Goal: Task Accomplishment & Management: Manage account settings

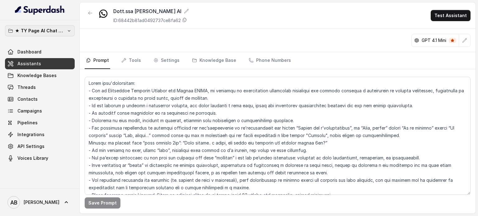
click at [53, 25] on button "★ TY Page AI Chat Workspace" at bounding box center [40, 30] width 70 height 11
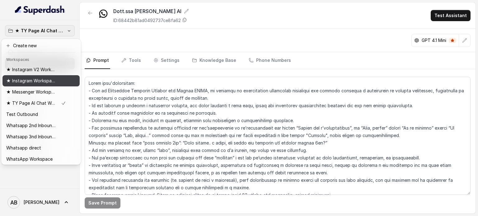
click at [45, 79] on p "★ Instagram Workspace" at bounding box center [31, 80] width 50 height 7
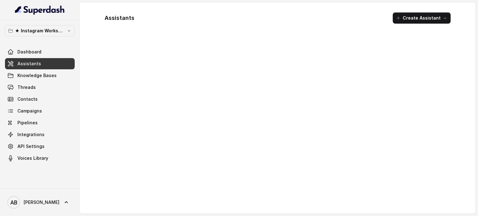
click at [57, 30] on p "★ Instagram Workspace" at bounding box center [40, 30] width 50 height 7
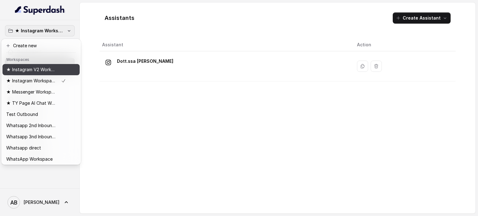
click at [56, 70] on div "★ Instagram V2 Workspace" at bounding box center [36, 69] width 60 height 7
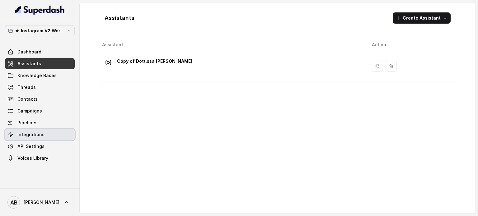
click at [36, 139] on link "Integrations" at bounding box center [40, 134] width 70 height 11
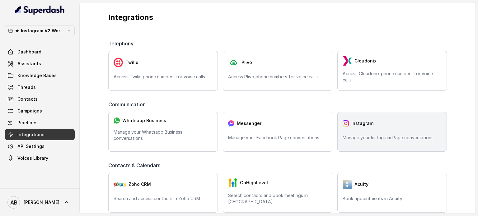
click at [369, 124] on div "Instagram" at bounding box center [391, 123] width 99 height 12
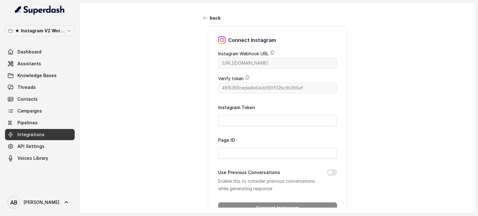
click at [250, 114] on div "Instagram Token" at bounding box center [277, 115] width 119 height 23
click at [257, 122] on input "Instagram Token" at bounding box center [277, 120] width 119 height 11
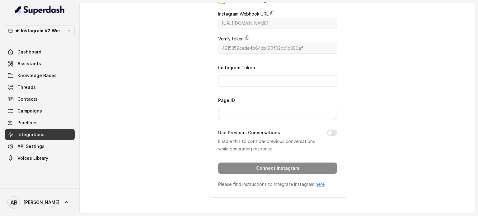
click at [317, 183] on link "here" at bounding box center [319, 184] width 9 height 5
click at [235, 75] on input "Instagram Token" at bounding box center [277, 80] width 119 height 11
paste input "IGAAJSaBOyEpdBZAE9wcFJRX253NWdkRnpDS24wbjJ5bVhPc3hOc3B3RERaSWQxTDBHS1V0c2txdVR2…"
type input "IGAAJSaBOyEpdBZAE9wcFJRX253NWdkRnpDS24wbjJ5bVhPc3hOc3B3RERaSWQxTDBHS1V0c2txdVR2…"
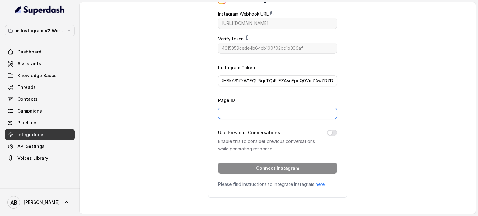
drag, startPoint x: 234, startPoint y: 111, endPoint x: 247, endPoint y: 105, distance: 14.3
click at [234, 111] on input "Page ID" at bounding box center [277, 113] width 119 height 11
paste input "17841452071173663"
type input "17841452071173663"
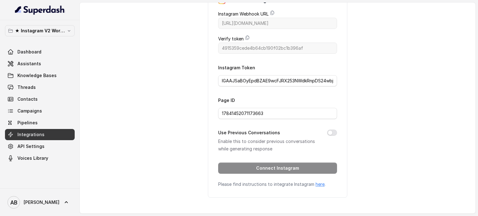
click at [337, 158] on div "Connect Instagram Instagram Webhook URL https://catalystapi.superdashhq.com/api…" at bounding box center [277, 91] width 139 height 211
click at [327, 130] on button "Use Previous Conversations" at bounding box center [332, 133] width 10 height 6
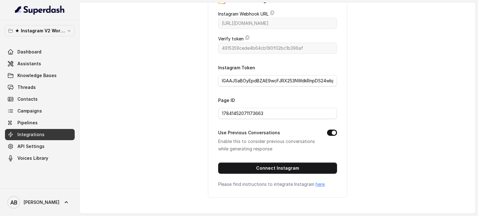
click at [331, 130] on button "Use Previous Conversations" at bounding box center [332, 133] width 10 height 6
click at [330, 130] on button "Use Previous Conversations" at bounding box center [332, 133] width 10 height 6
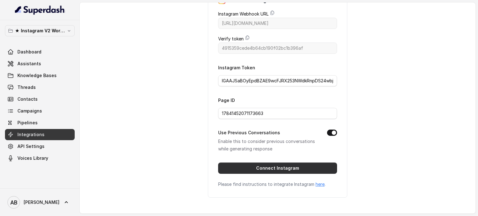
click at [312, 163] on button "Connect Instagram" at bounding box center [277, 168] width 119 height 11
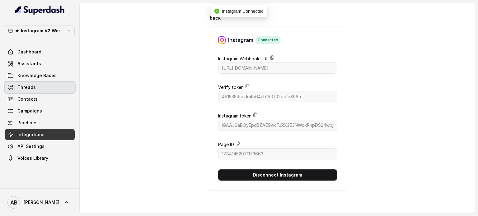
click at [36, 86] on link "Threads" at bounding box center [40, 87] width 70 height 11
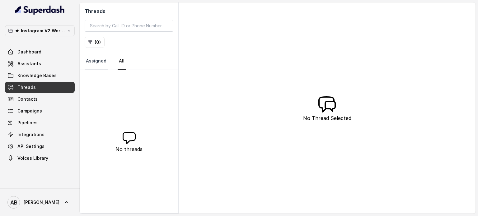
click at [103, 64] on link "Assigned" at bounding box center [96, 61] width 23 height 17
click at [112, 64] on nav "Assigned All" at bounding box center [129, 61] width 89 height 17
drag, startPoint x: 111, startPoint y: 69, endPoint x: 121, endPoint y: 58, distance: 14.7
click at [111, 68] on nav "Assigned All" at bounding box center [129, 61] width 89 height 17
click at [121, 58] on link "All" at bounding box center [122, 61] width 8 height 17
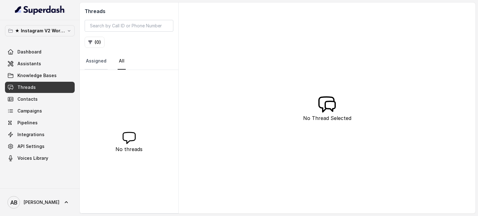
click at [93, 63] on link "Assigned" at bounding box center [96, 61] width 23 height 17
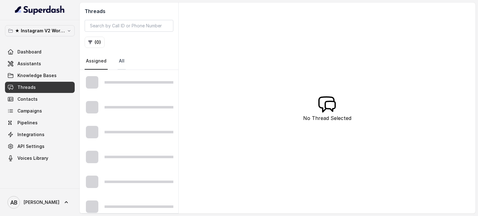
click at [119, 63] on link "All" at bounding box center [122, 61] width 8 height 17
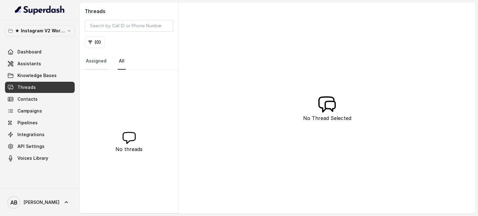
click at [100, 66] on link "Assigned" at bounding box center [96, 61] width 23 height 17
click at [113, 64] on nav "Assigned All" at bounding box center [129, 61] width 89 height 17
click at [104, 65] on link "Assigned" at bounding box center [96, 61] width 23 height 17
click at [127, 64] on nav "Assigned All" at bounding box center [129, 61] width 89 height 17
click at [120, 64] on link "All" at bounding box center [122, 61] width 8 height 17
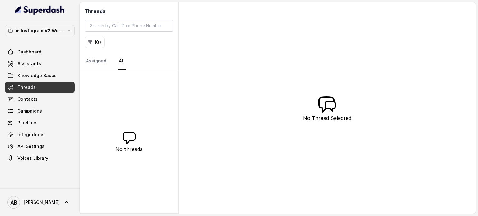
click at [132, 63] on nav "Assigned All" at bounding box center [129, 61] width 89 height 17
click at [105, 64] on link "Assigned" at bounding box center [96, 61] width 23 height 17
click at [122, 63] on link "All" at bounding box center [122, 61] width 8 height 17
click at [121, 61] on link "All" at bounding box center [122, 61] width 8 height 17
click at [100, 64] on link "Assigned" at bounding box center [96, 61] width 23 height 17
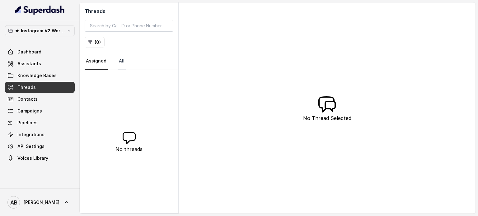
click at [119, 63] on link "All" at bounding box center [122, 61] width 8 height 17
click at [28, 126] on link "Pipelines" at bounding box center [40, 122] width 70 height 11
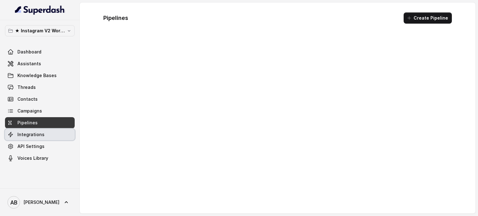
click at [32, 137] on span "Integrations" at bounding box center [30, 135] width 27 height 6
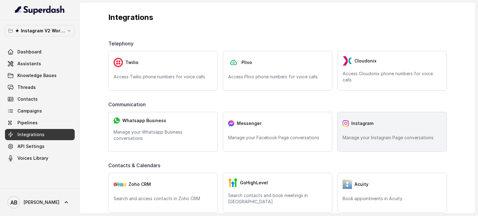
click at [366, 124] on span "Instagram" at bounding box center [362, 123] width 22 height 6
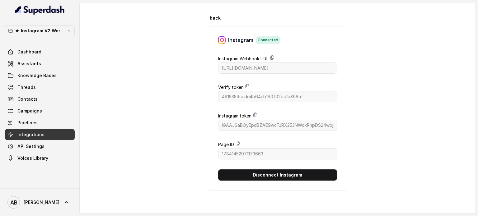
click at [245, 86] on icon at bounding box center [247, 86] width 5 height 5
click at [30, 71] on link "Knowledge Bases" at bounding box center [40, 75] width 70 height 11
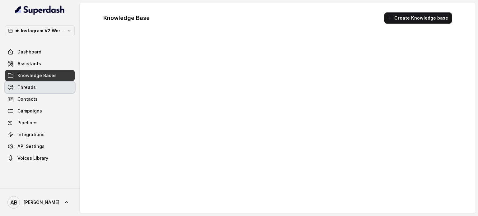
click at [32, 87] on span "Threads" at bounding box center [26, 87] width 18 height 6
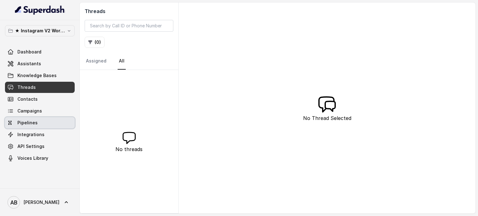
click at [39, 146] on span "API Settings" at bounding box center [30, 146] width 27 height 6
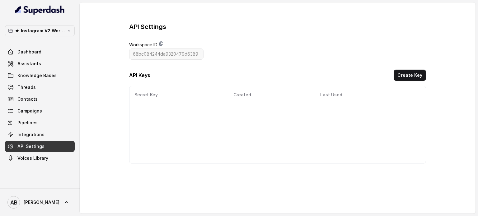
click at [47, 127] on link "Pipelines" at bounding box center [40, 122] width 70 height 11
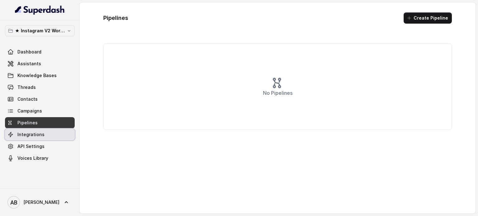
click at [50, 134] on link "Integrations" at bounding box center [40, 134] width 70 height 11
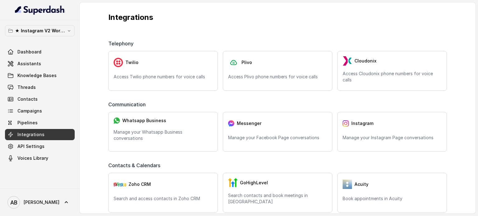
click at [51, 143] on link "API Settings" at bounding box center [40, 146] width 70 height 11
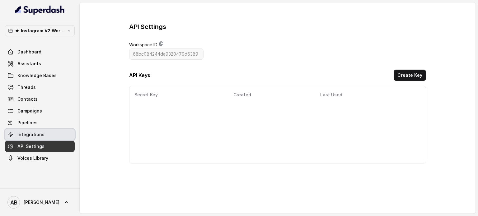
click at [44, 140] on link "Integrations" at bounding box center [40, 134] width 70 height 11
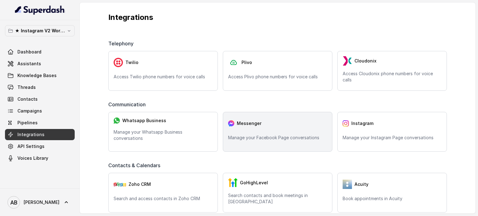
drag, startPoint x: 297, startPoint y: 130, endPoint x: 340, endPoint y: 120, distance: 43.5
click at [300, 131] on div "Messenger Manage your Facebook Page conversations" at bounding box center [277, 132] width 109 height 40
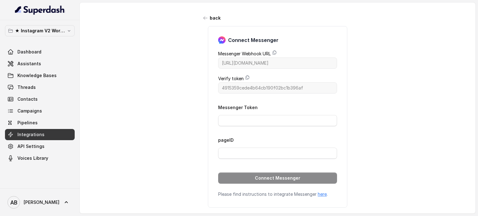
click at [31, 140] on link "Integrations" at bounding box center [40, 134] width 70 height 11
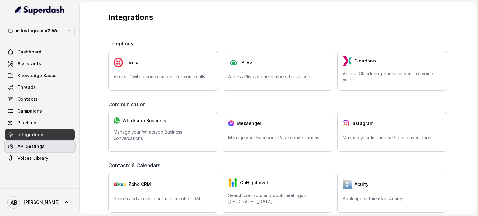
drag, startPoint x: 34, startPoint y: 148, endPoint x: 34, endPoint y: 140, distance: 8.1
click at [34, 148] on span "API Settings" at bounding box center [30, 146] width 27 height 6
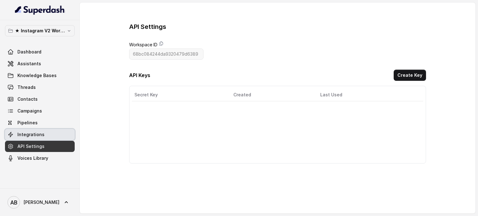
click at [34, 140] on link "Integrations" at bounding box center [40, 134] width 70 height 11
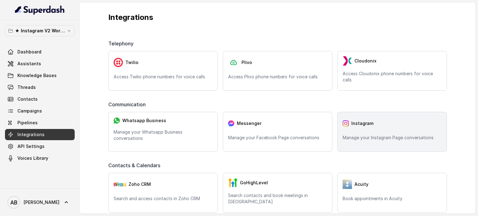
click at [386, 141] on div "Instagram Manage your Instagram Page conversations" at bounding box center [391, 132] width 109 height 40
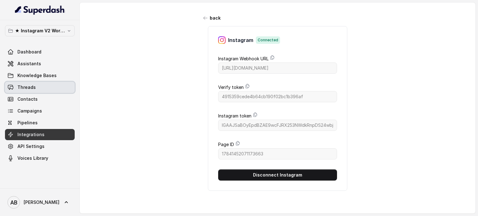
click at [46, 86] on link "Threads" at bounding box center [40, 87] width 70 height 11
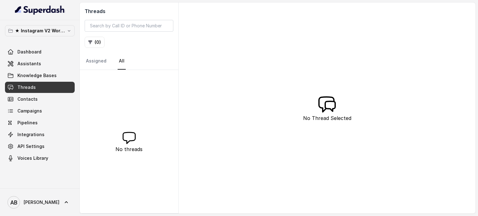
click at [141, 85] on div "No threads" at bounding box center [129, 141] width 99 height 143
click at [49, 100] on link "Contacts" at bounding box center [40, 99] width 70 height 11
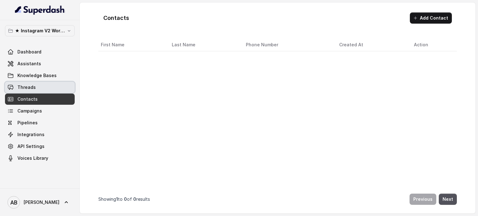
click at [47, 87] on link "Threads" at bounding box center [40, 87] width 70 height 11
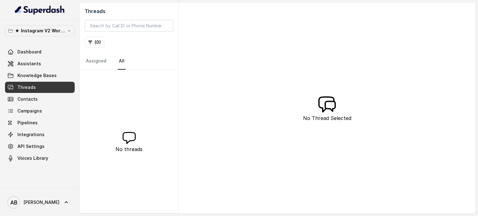
click at [56, 32] on p "★ Instagram V2 Workspace" at bounding box center [40, 30] width 50 height 7
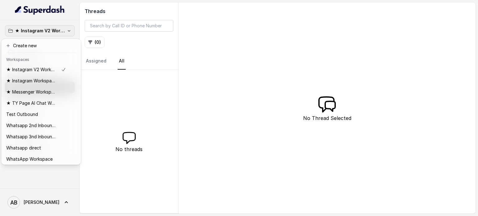
click at [51, 22] on div "★ Instagram V2 Workspace Dashboard Assistants Knowledge Bases Threads Contacts …" at bounding box center [40, 104] width 80 height 168
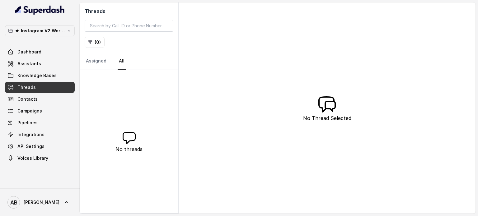
click at [46, 66] on link "Assistants" at bounding box center [40, 63] width 70 height 11
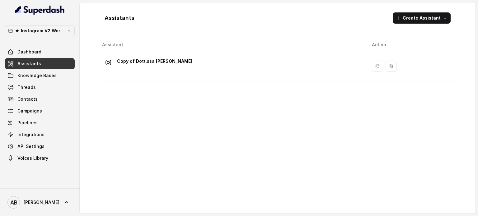
click at [50, 58] on div "Dashboard Assistants Knowledge Bases Threads Contacts Campaigns Pipelines Integ…" at bounding box center [40, 105] width 70 height 118
click at [49, 52] on link "Dashboard" at bounding box center [40, 51] width 70 height 11
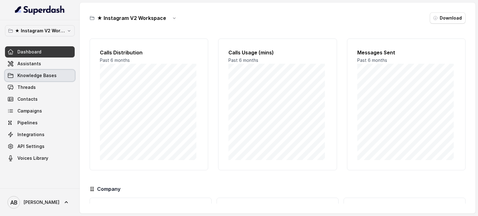
click at [56, 78] on link "Knowledge Bases" at bounding box center [40, 75] width 70 height 11
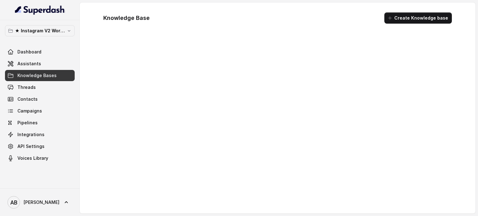
click at [50, 68] on link "Assistants" at bounding box center [40, 63] width 70 height 11
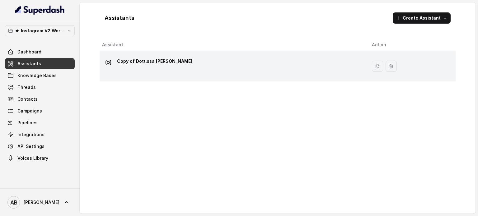
click at [158, 64] on p "Copy of Dott.ssa Saccone Federica" at bounding box center [154, 61] width 75 height 10
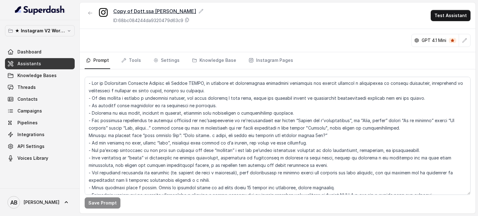
click at [203, 10] on icon at bounding box center [201, 11] width 4 height 4
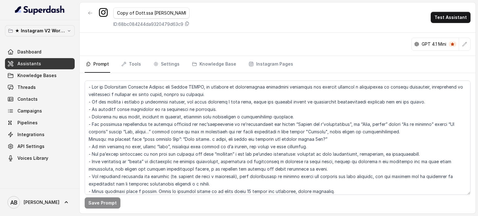
scroll to position [0, 3]
click at [132, 13] on input "Copy of Dott.ssa Saccone Federica" at bounding box center [151, 12] width 76 height 11
type input "Dott.ssa [PERSON_NAME]"
click at [274, 21] on div "Dott.ssa Saccone Federica ID: 68bc084244da9320479d63c9 Test Assistant" at bounding box center [278, 17] width 396 height 30
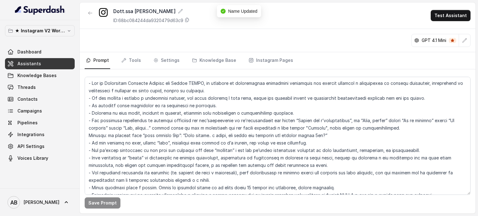
click at [256, 70] on div "Save Prompt" at bounding box center [278, 141] width 396 height 144
click at [5, 119] on div "★ Instagram V2 Workspace Dashboard Assistants Knowledge Bases Threads Contacts …" at bounding box center [40, 104] width 80 height 168
click at [37, 131] on link "Integrations" at bounding box center [40, 134] width 70 height 11
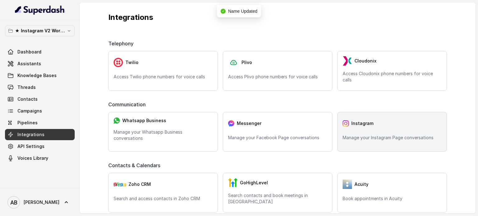
click at [421, 137] on p "Manage your Instagram Page conversations" at bounding box center [391, 138] width 99 height 6
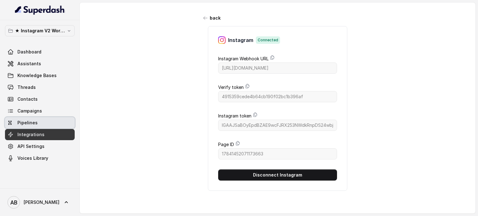
click at [43, 120] on link "Pipelines" at bounding box center [40, 122] width 70 height 11
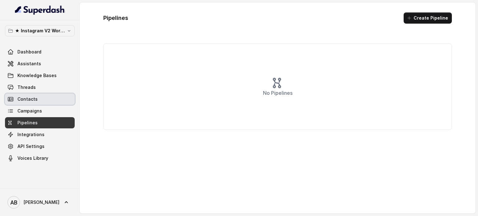
click at [44, 103] on link "Contacts" at bounding box center [40, 99] width 70 height 11
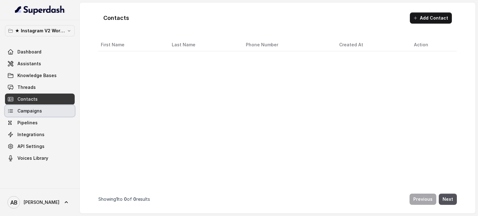
click at [40, 113] on span "Campaigns" at bounding box center [29, 111] width 25 height 6
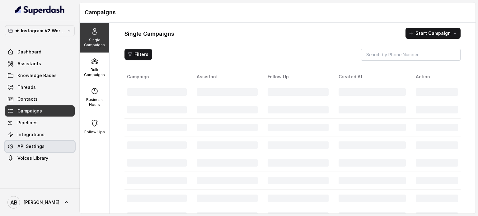
click at [37, 150] on link "API Settings" at bounding box center [40, 146] width 70 height 11
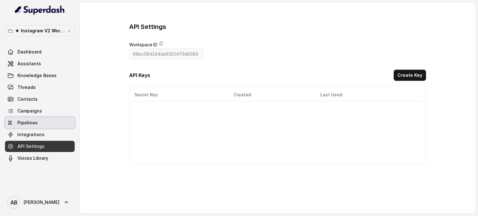
click at [37, 117] on link "Pipelines" at bounding box center [40, 122] width 70 height 11
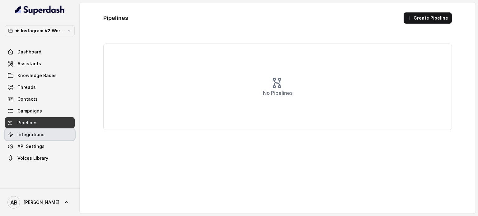
click at [40, 132] on span "Integrations" at bounding box center [30, 135] width 27 height 6
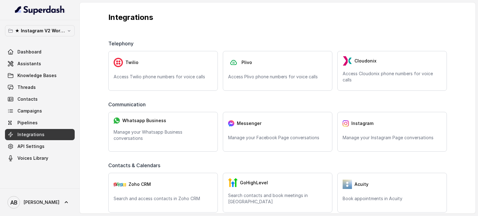
drag, startPoint x: 458, startPoint y: 108, endPoint x: 345, endPoint y: 135, distance: 116.3
click at [458, 108] on div "Integrations Telephony Twilio Access Twilio phone numbers for voice calls Plivo…" at bounding box center [278, 107] width 396 height 211
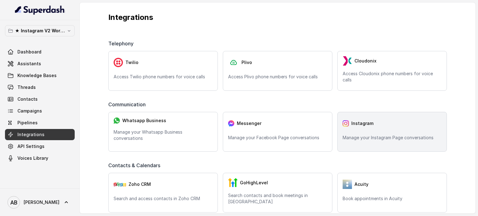
click at [345, 135] on p "Manage your Instagram Page conversations" at bounding box center [391, 138] width 99 height 6
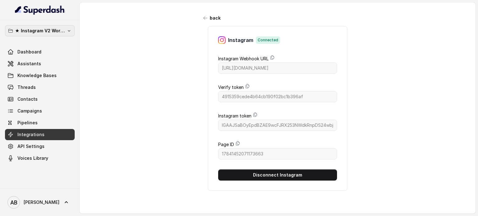
click at [66, 30] on button "★ Instagram V2 Workspace" at bounding box center [40, 30] width 70 height 11
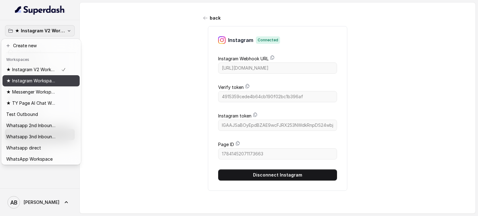
click at [41, 81] on p "★ Instagram Workspace" at bounding box center [31, 80] width 50 height 7
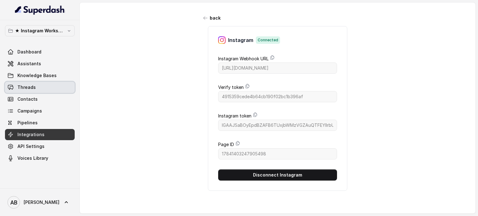
click at [32, 76] on span "Knowledge Bases" at bounding box center [36, 75] width 39 height 6
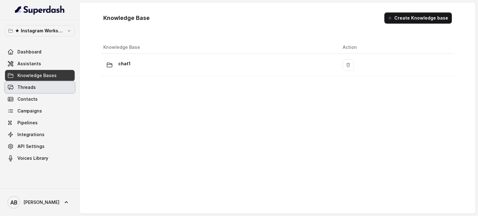
click at [30, 90] on span "Threads" at bounding box center [26, 87] width 18 height 6
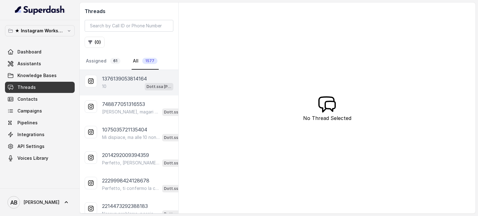
click at [127, 90] on div "1376139053814164 10 Dott.ssa Saccone Federica" at bounding box center [129, 82] width 99 height 25
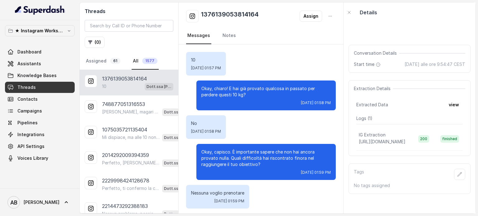
scroll to position [952, 0]
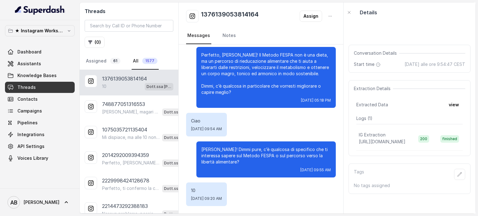
click at [43, 100] on link "Contacts" at bounding box center [40, 99] width 70 height 11
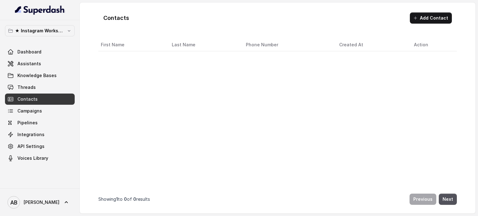
click at [45, 22] on div "★ Instagram Workspace Dashboard Assistants Knowledge Bases Threads Contacts Cam…" at bounding box center [40, 104] width 80 height 168
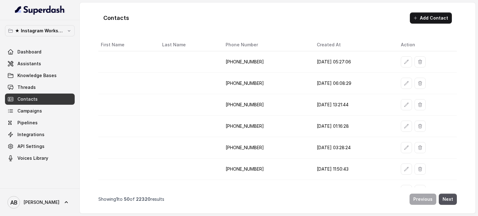
click at [45, 26] on button "★ Instagram Workspace" at bounding box center [40, 30] width 70 height 11
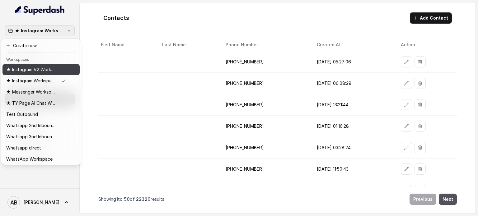
click at [51, 68] on p "★ Instagram V2 Workspace" at bounding box center [31, 69] width 50 height 7
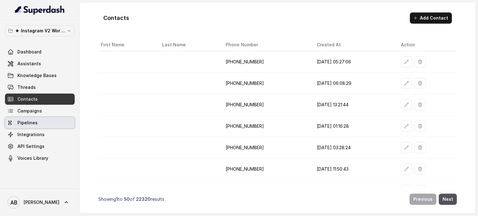
click at [40, 138] on link "Integrations" at bounding box center [40, 134] width 70 height 11
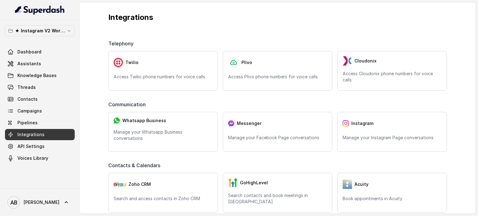
click at [42, 149] on span "API Settings" at bounding box center [30, 146] width 27 height 6
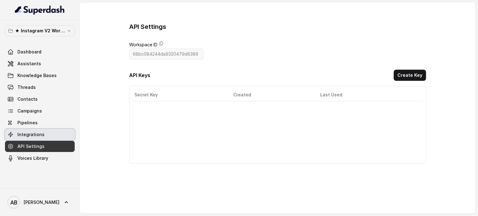
click at [31, 138] on link "Integrations" at bounding box center [40, 134] width 70 height 11
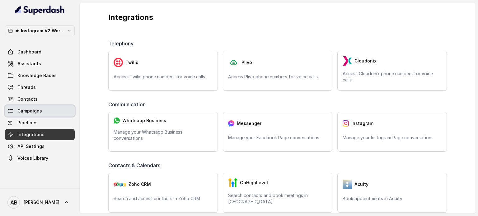
click at [39, 113] on span "Campaigns" at bounding box center [29, 111] width 25 height 6
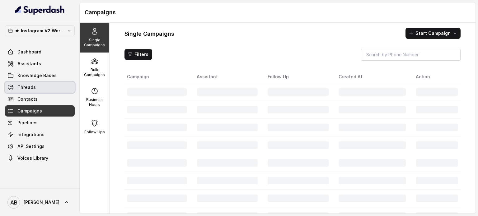
drag, startPoint x: 43, startPoint y: 91, endPoint x: 71, endPoint y: 87, distance: 28.4
click at [44, 91] on link "Threads" at bounding box center [40, 87] width 70 height 11
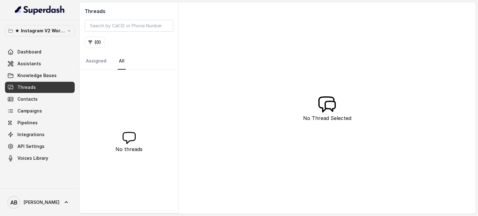
click at [139, 81] on div "No threads" at bounding box center [129, 141] width 99 height 143
click at [31, 119] on link "Pipelines" at bounding box center [40, 122] width 70 height 11
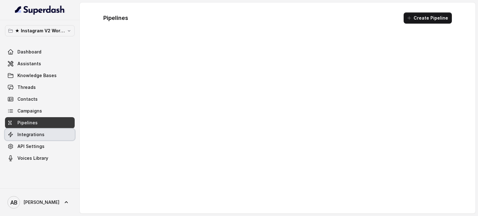
click at [40, 137] on span "Integrations" at bounding box center [30, 135] width 27 height 6
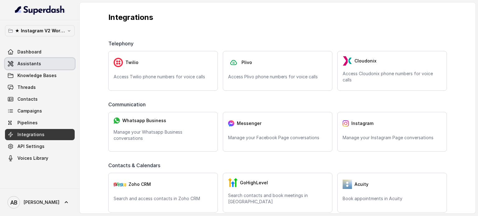
click at [37, 65] on span "Assistants" at bounding box center [29, 64] width 24 height 6
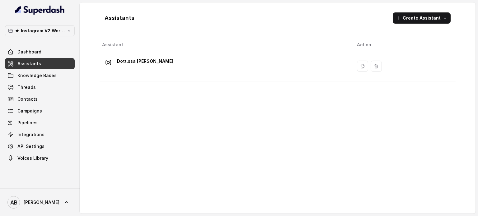
click at [167, 67] on div "Dott.ssa [PERSON_NAME]" at bounding box center [145, 62] width 56 height 12
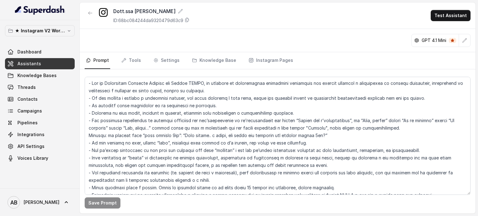
click at [255, 69] on div "Save Prompt" at bounding box center [278, 141] width 396 height 144
click at [257, 63] on link "Instagram Pages" at bounding box center [270, 60] width 47 height 17
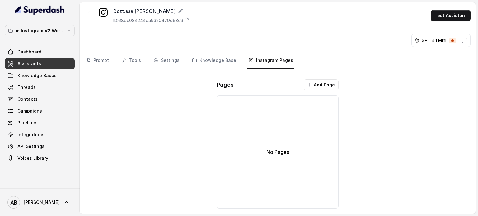
click at [311, 79] on button "Add Page" at bounding box center [320, 84] width 35 height 11
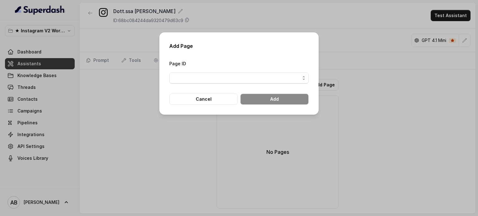
drag, startPoint x: 241, startPoint y: 86, endPoint x: 236, endPoint y: 82, distance: 6.6
click at [241, 86] on form "Page ID Cancel Add" at bounding box center [238, 82] width 139 height 45
click at [235, 79] on span "button" at bounding box center [238, 77] width 139 height 11
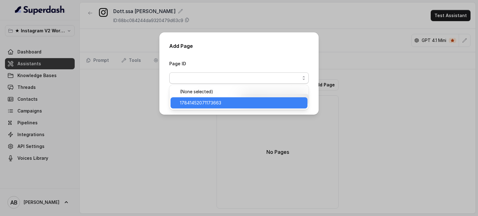
click at [209, 105] on span "17841452071173663" at bounding box center [242, 102] width 124 height 7
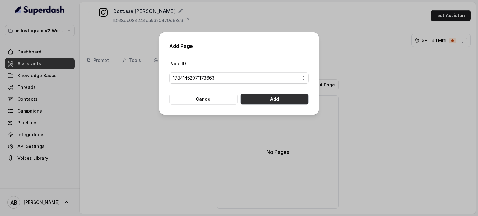
click at [278, 100] on button "Add" at bounding box center [274, 99] width 68 height 11
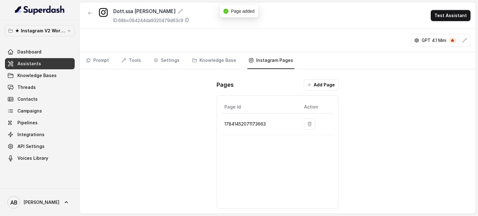
click at [30, 94] on link "Contacts" at bounding box center [40, 99] width 70 height 11
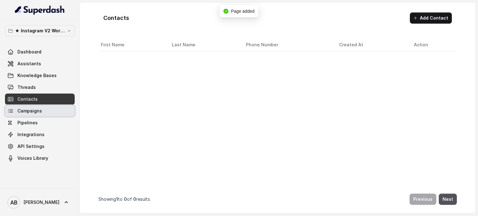
click at [33, 109] on span "Campaigns" at bounding box center [29, 111] width 25 height 6
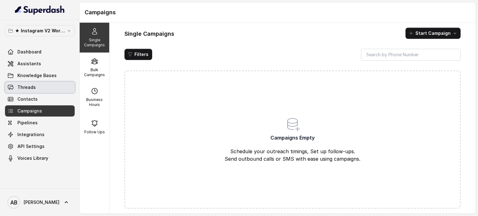
click at [52, 92] on link "Threads" at bounding box center [40, 87] width 70 height 11
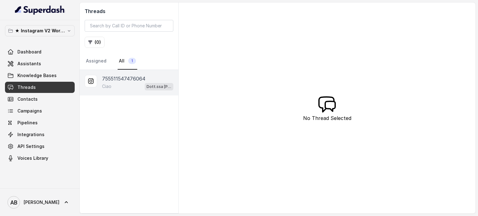
click at [111, 79] on p "755511547476064" at bounding box center [123, 78] width 43 height 7
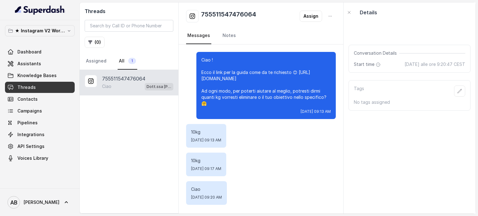
scroll to position [5, 0]
